Goal: Information Seeking & Learning: Learn about a topic

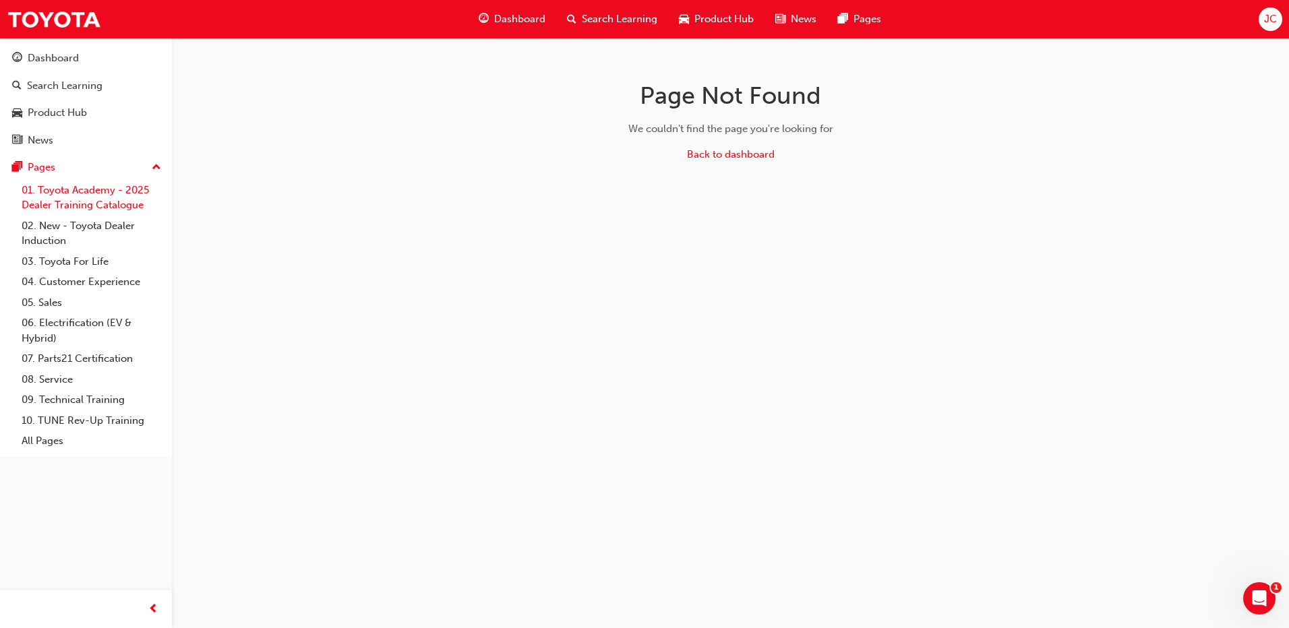
click at [84, 191] on link "01. Toyota Academy - 2025 Dealer Training Catalogue" at bounding box center [91, 198] width 150 height 36
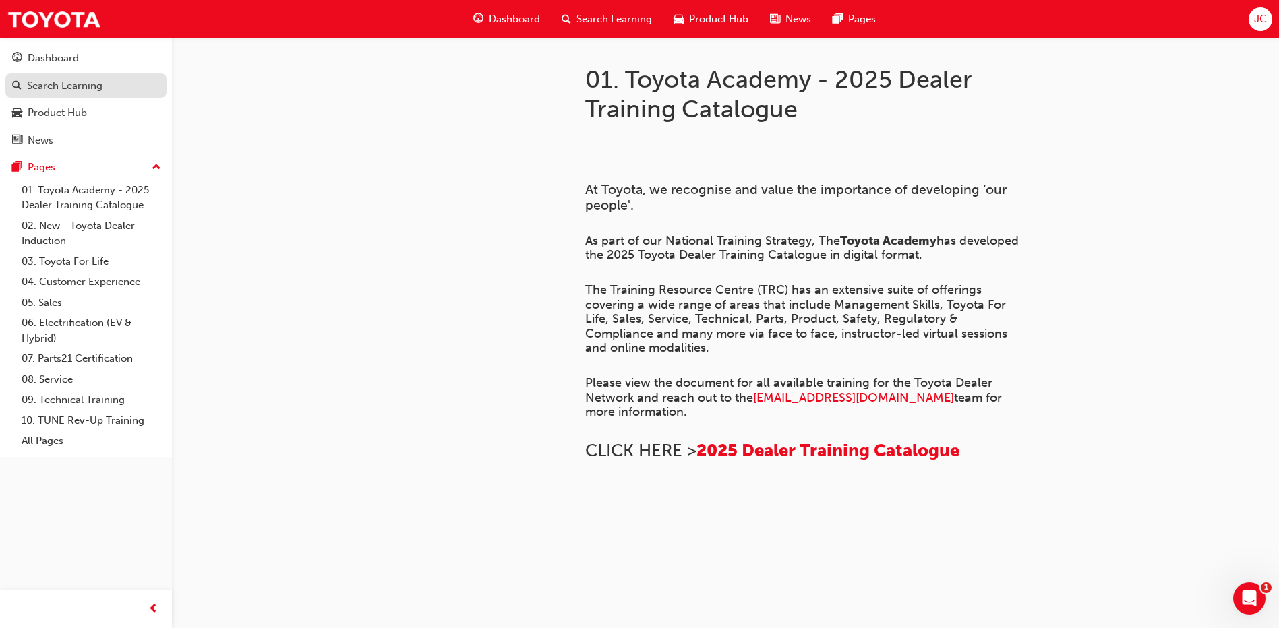
click at [38, 90] on div "Search Learning" at bounding box center [64, 86] width 75 height 16
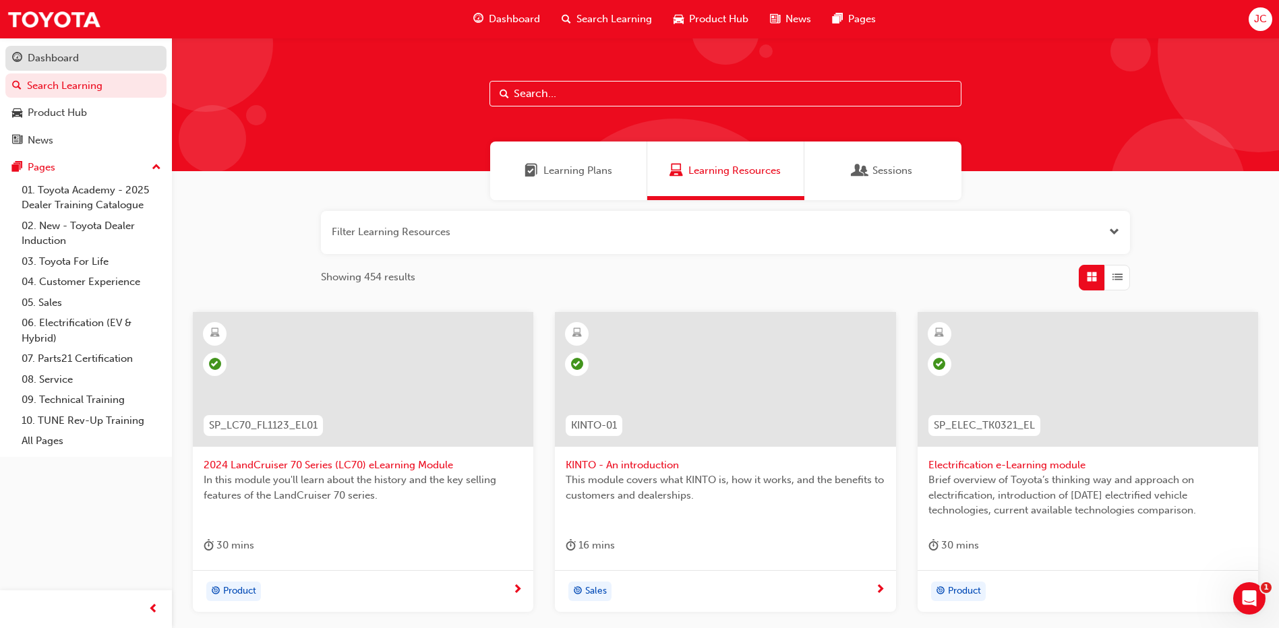
click at [39, 63] on div "Dashboard" at bounding box center [53, 59] width 51 height 16
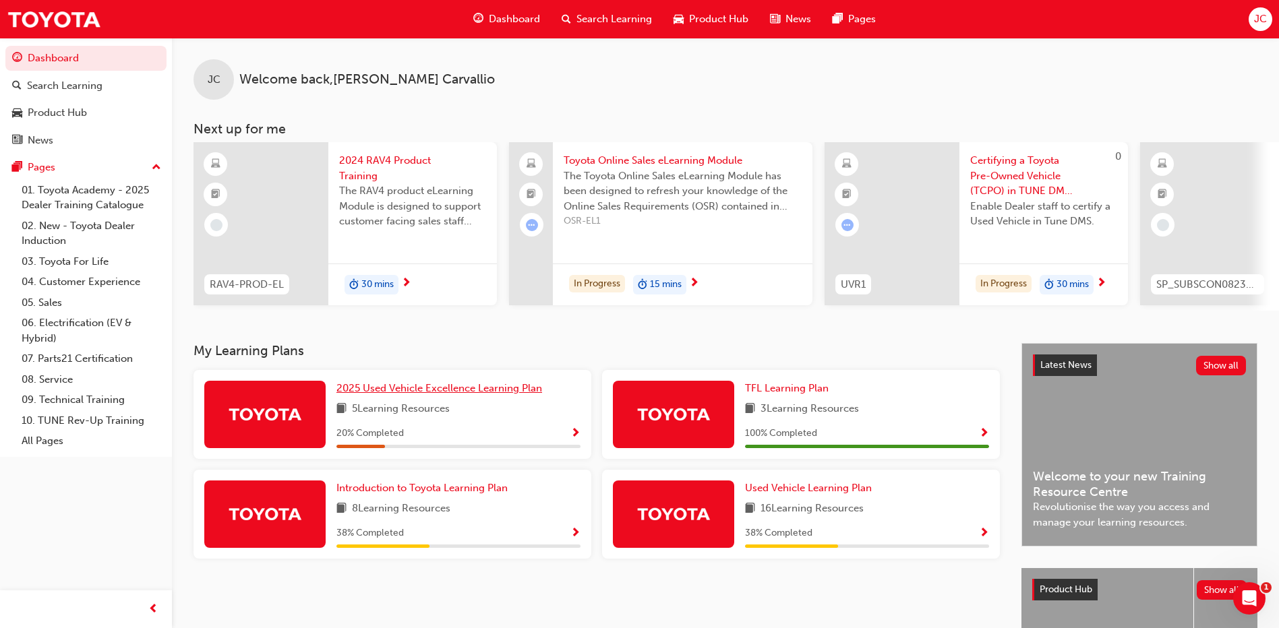
click at [418, 394] on span "2025 Used Vehicle Excellence Learning Plan" at bounding box center [439, 388] width 206 height 12
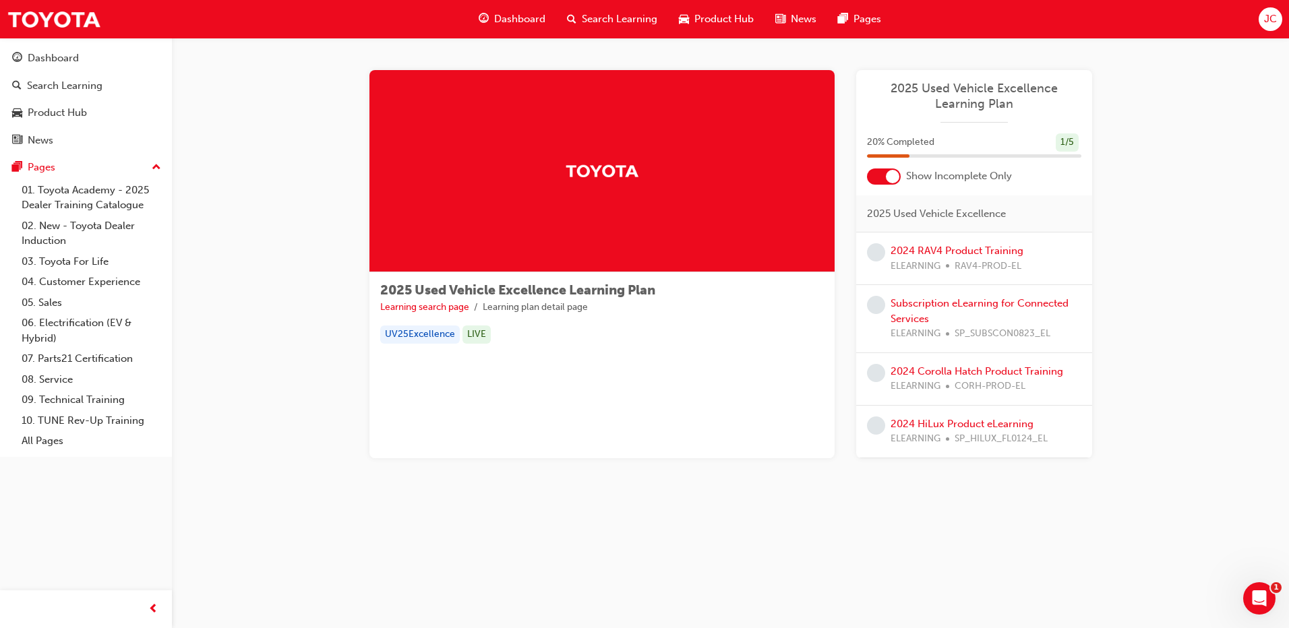
click at [922, 244] on div "2024 RAV4 Product Training ELEARNING RAV4-PROD-EL" at bounding box center [956, 258] width 133 height 30
click at [922, 251] on link "2024 RAV4 Product Training" at bounding box center [956, 251] width 133 height 12
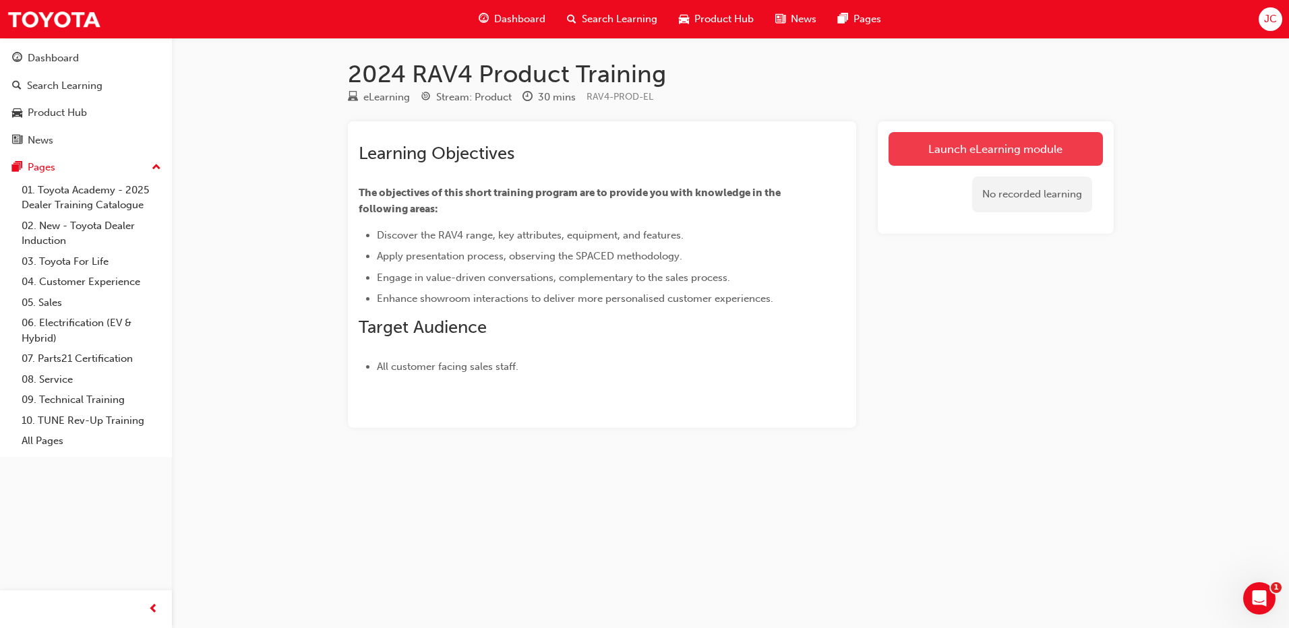
click at [955, 144] on link "Launch eLearning module" at bounding box center [995, 149] width 214 height 34
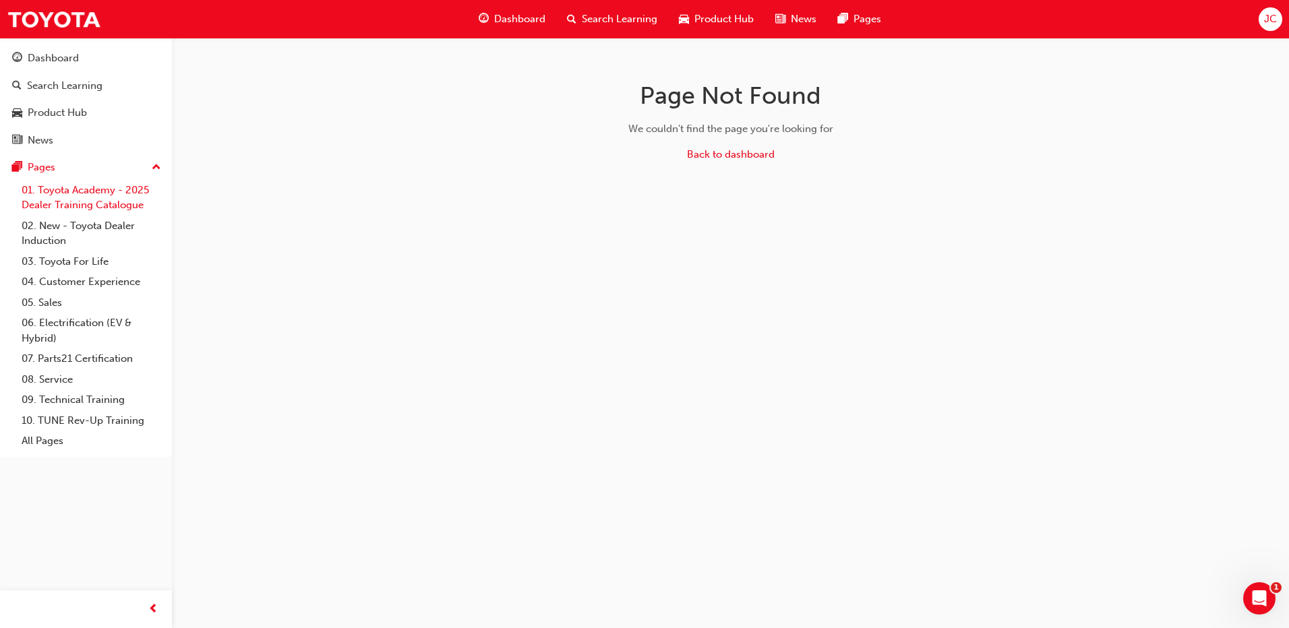
click at [86, 193] on link "01. Toyota Academy - 2025 Dealer Training Catalogue" at bounding box center [91, 198] width 150 height 36
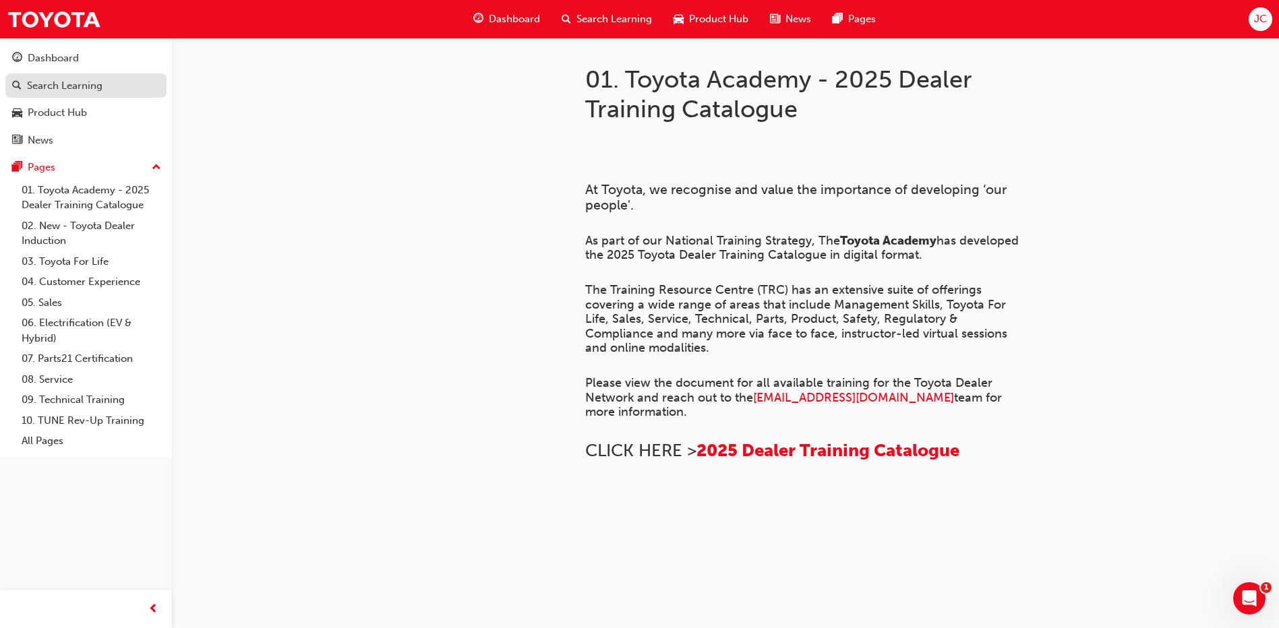
click at [59, 85] on div "Search Learning" at bounding box center [64, 86] width 75 height 16
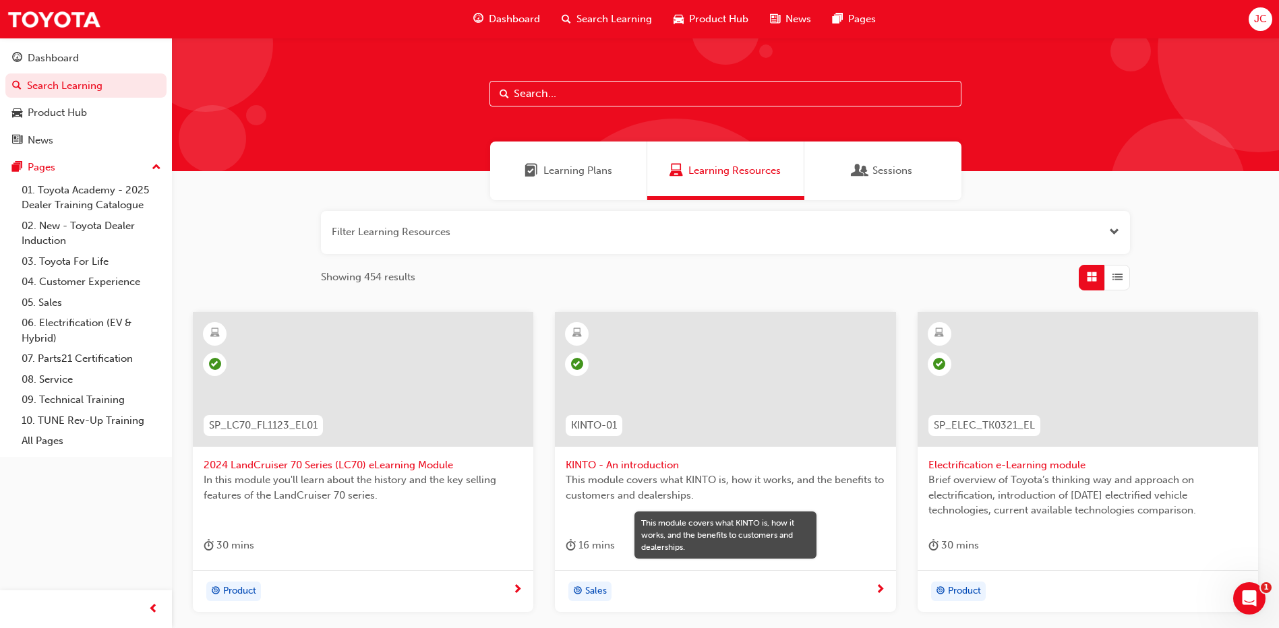
click at [517, 90] on input "text" at bounding box center [725, 94] width 472 height 26
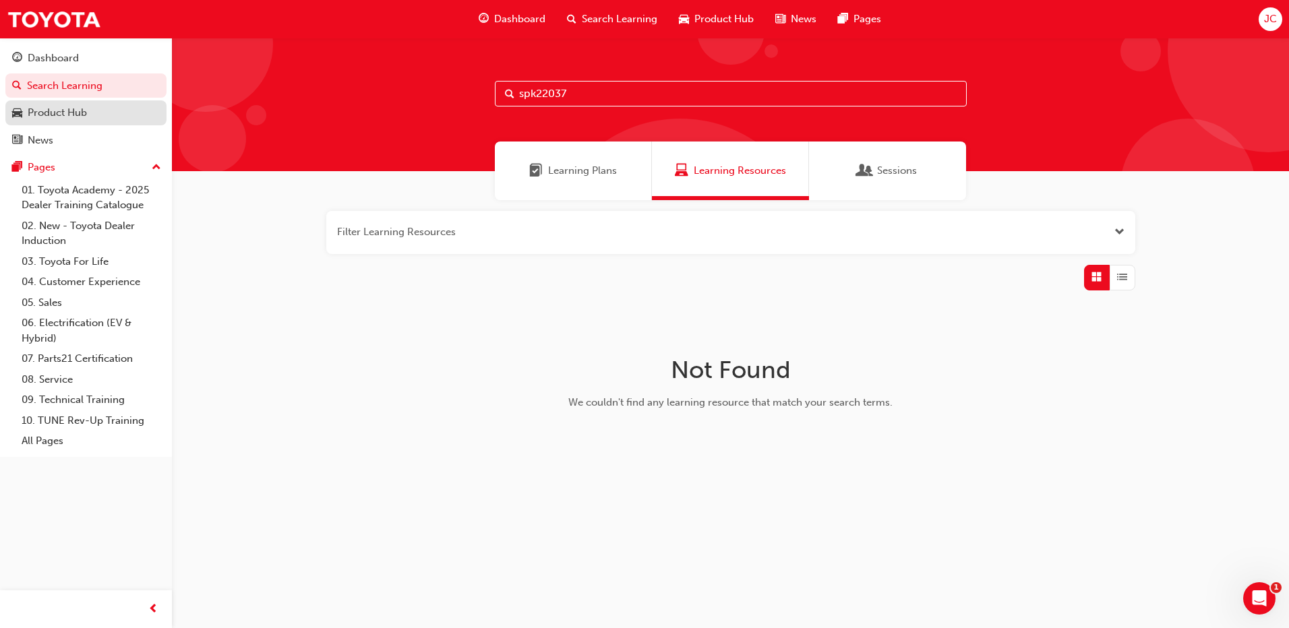
type input "spk22037"
click at [96, 104] on div "Product Hub" at bounding box center [86, 112] width 148 height 17
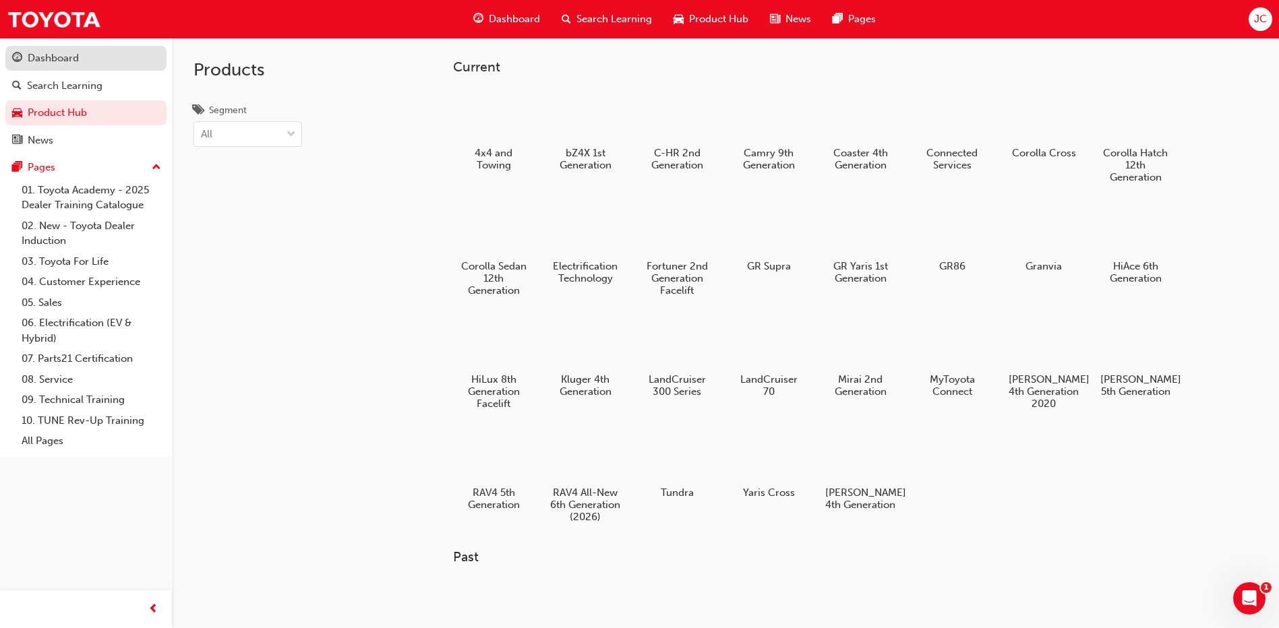
click at [106, 59] on div "Dashboard" at bounding box center [86, 58] width 148 height 17
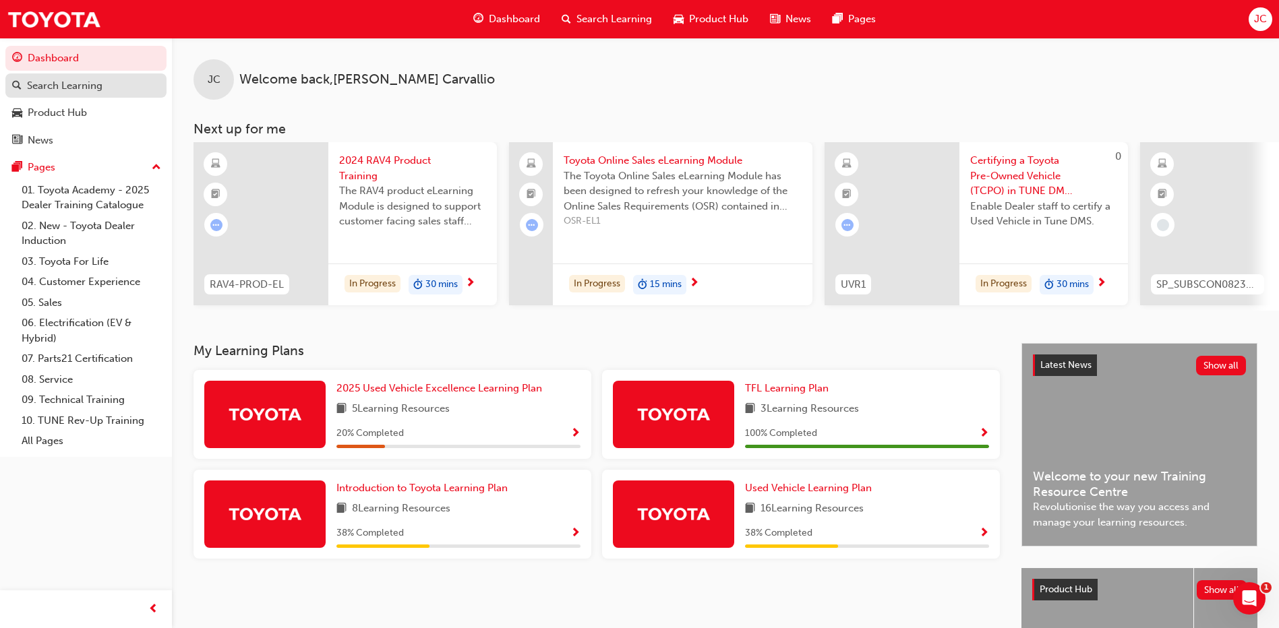
click at [123, 82] on div "Search Learning" at bounding box center [86, 86] width 148 height 17
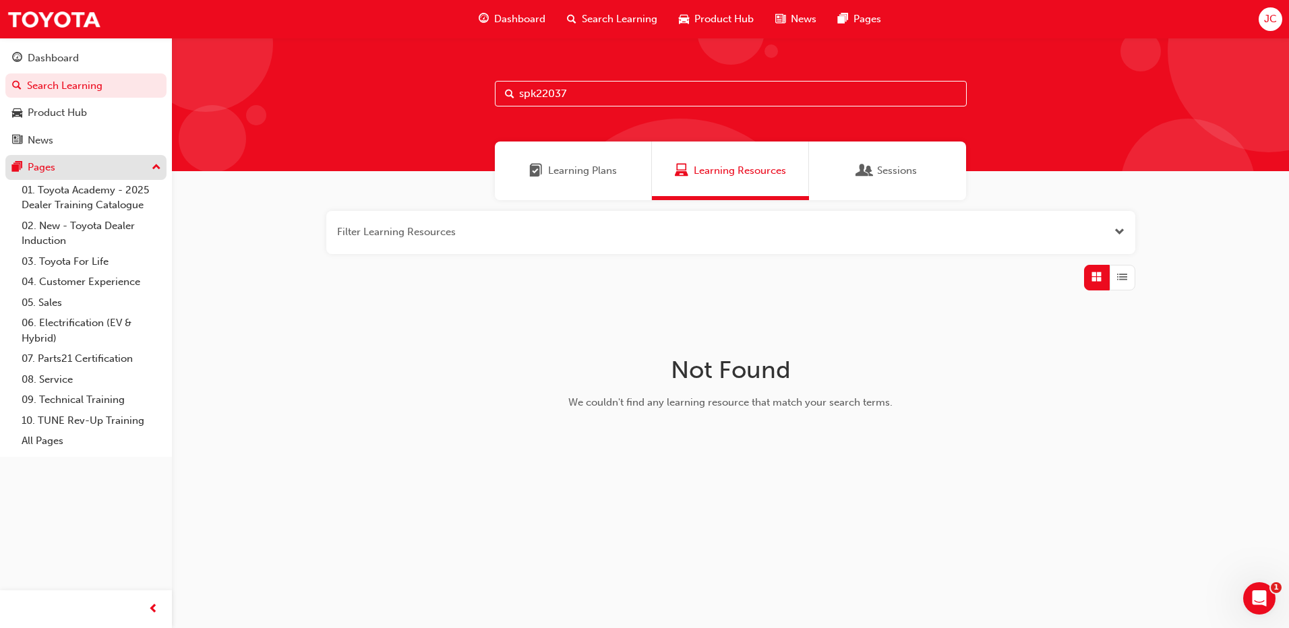
click at [109, 173] on div "Pages" at bounding box center [86, 167] width 148 height 17
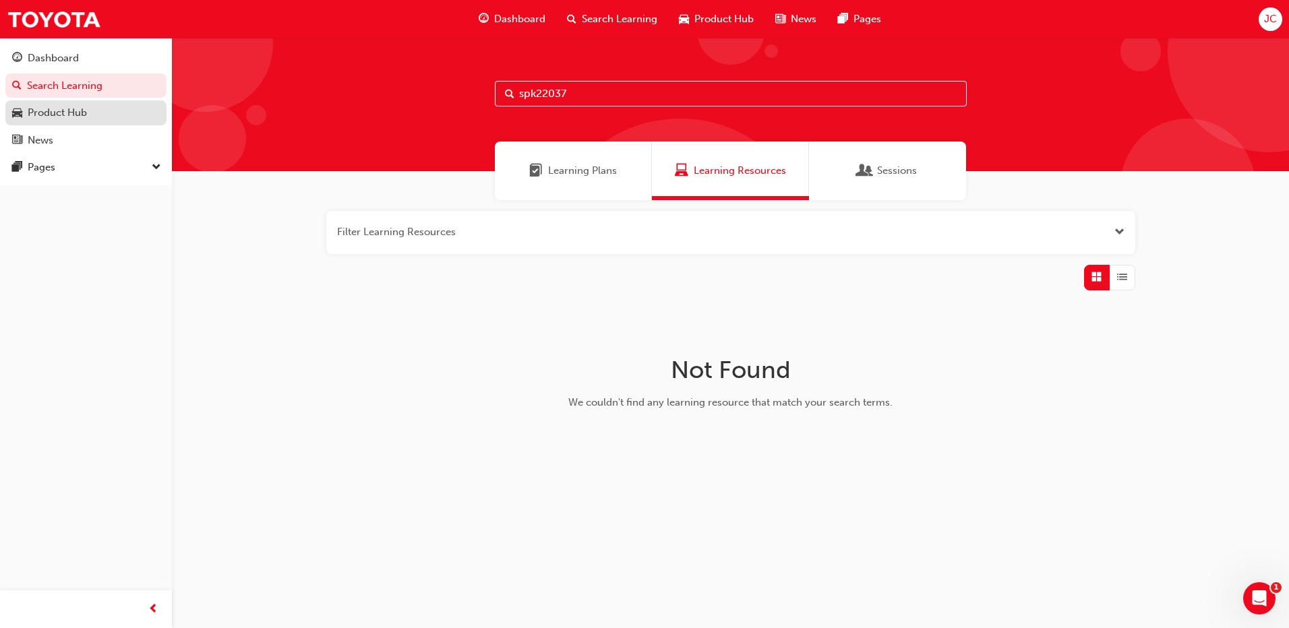
click at [89, 121] on div "Product Hub" at bounding box center [86, 112] width 148 height 17
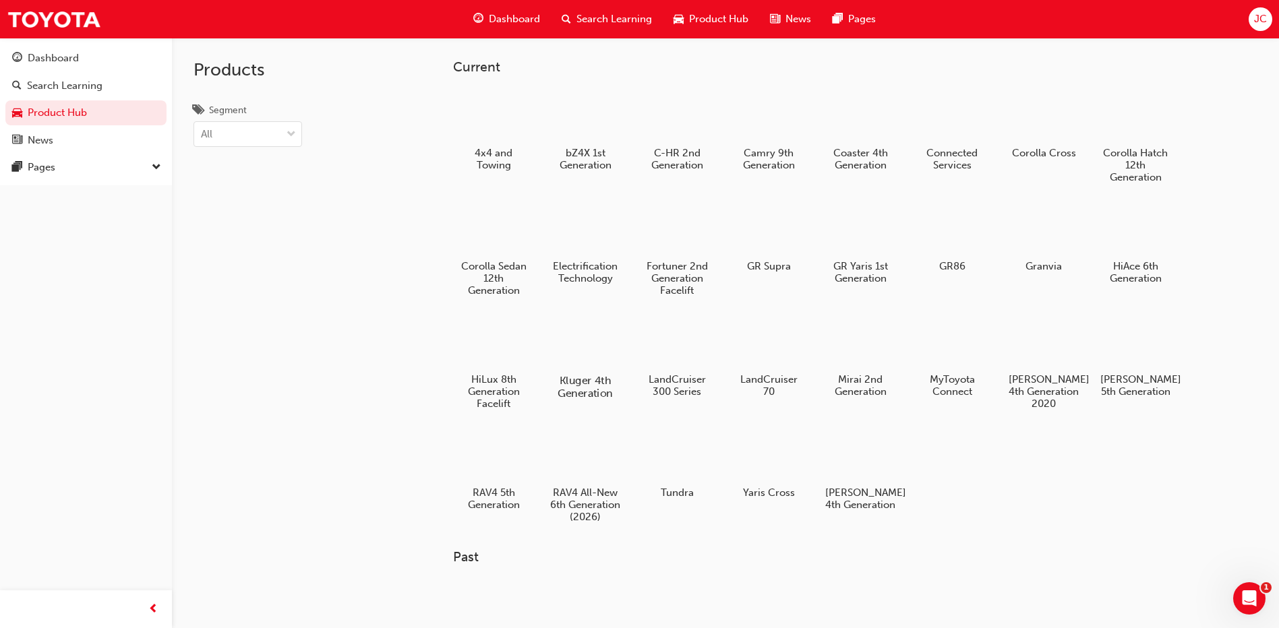
click at [576, 340] on div at bounding box center [585, 342] width 75 height 54
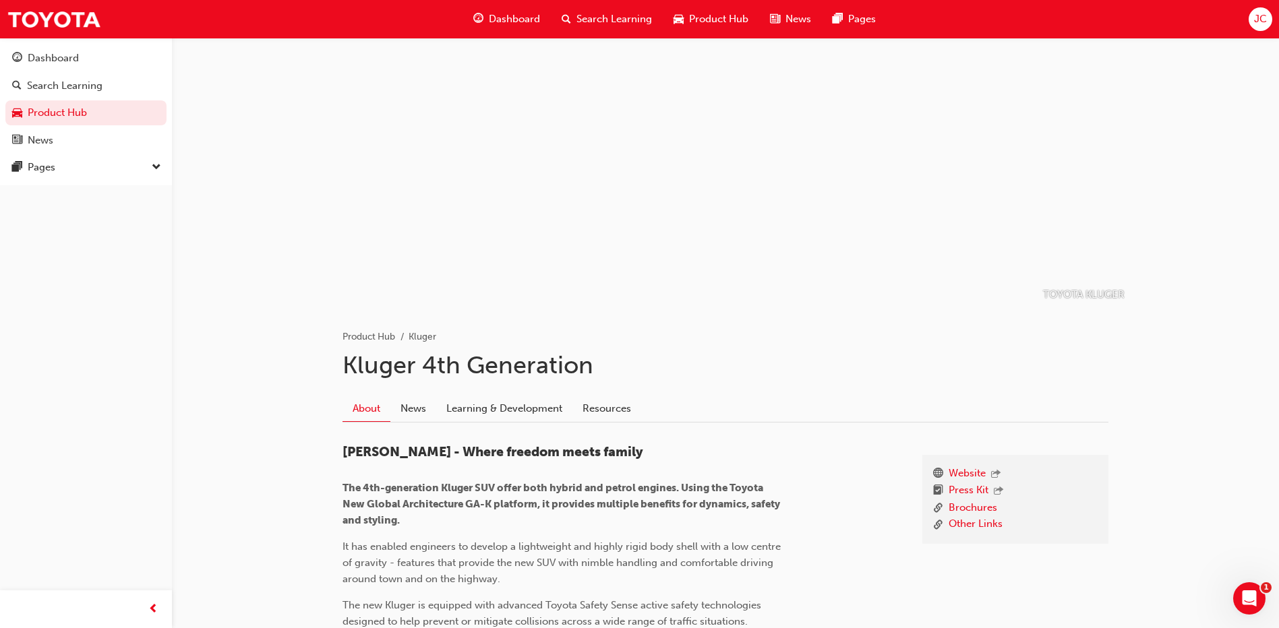
scroll to position [27, 0]
